Goal: Task Accomplishment & Management: Manage account settings

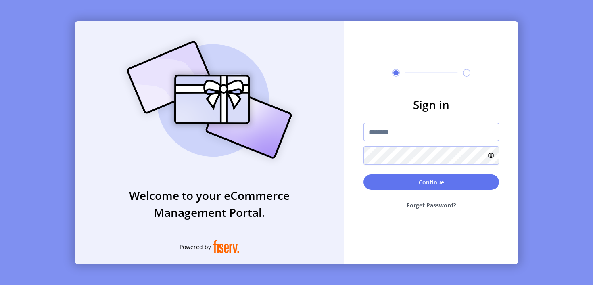
click at [431, 132] on input "text" at bounding box center [430, 132] width 135 height 19
type input "**********"
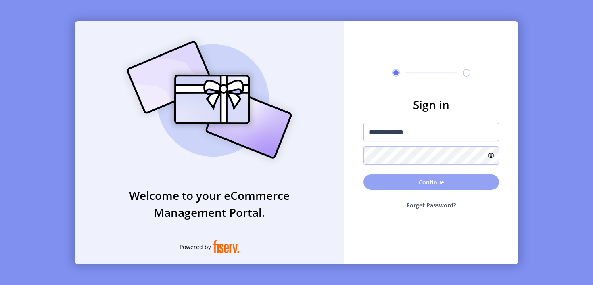
click at [431, 182] on button "Continue" at bounding box center [430, 181] width 135 height 15
